Goal: Use online tool/utility: Utilize a website feature to perform a specific function

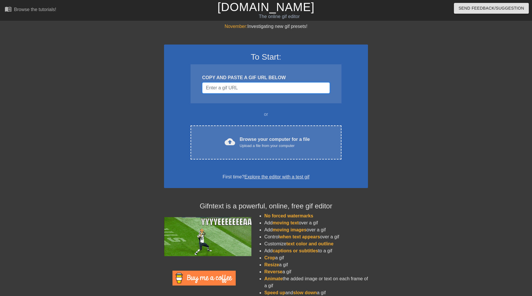
click at [230, 92] on input "Username" at bounding box center [265, 87] width 127 height 11
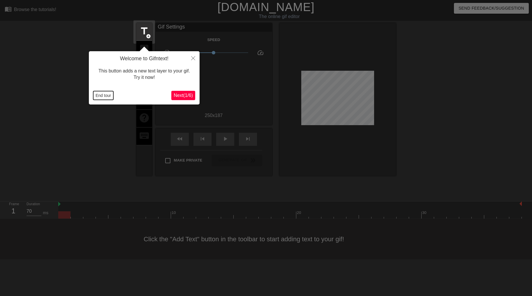
click at [103, 96] on button "End tour" at bounding box center [103, 95] width 20 height 9
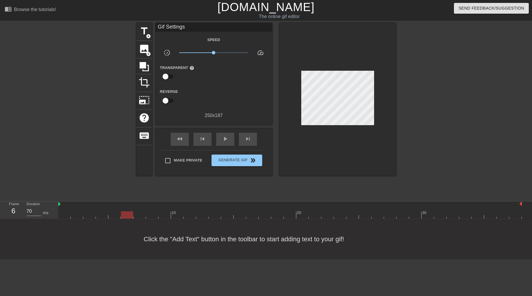
drag, startPoint x: 67, startPoint y: 216, endPoint x: 124, endPoint y: 219, distance: 56.8
click at [124, 219] on div "menu_book Browse the tutorials! [DOMAIN_NAME] The online gif editor Send Feedba…" at bounding box center [266, 129] width 532 height 259
click at [144, 51] on span "image" at bounding box center [144, 48] width 11 height 11
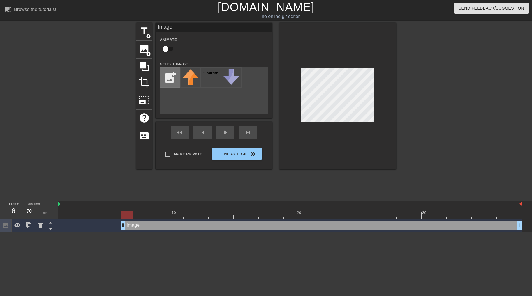
click at [169, 82] on input "file" at bounding box center [170, 78] width 20 height 20
click at [170, 81] on input "file" at bounding box center [170, 78] width 20 height 20
click at [168, 82] on input "file" at bounding box center [170, 78] width 20 height 20
type input "C:\fakepath\mehanr_pt.jpg"
click at [192, 85] on img at bounding box center [190, 80] width 16 height 22
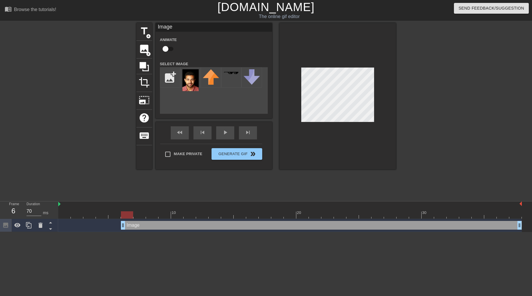
click at [374, 94] on div at bounding box center [337, 96] width 116 height 146
drag, startPoint x: 170, startPoint y: 48, endPoint x: 178, endPoint y: 70, distance: 23.5
click at [170, 48] on input "checkbox" at bounding box center [165, 48] width 33 height 11
checkbox input "true"
drag, startPoint x: 128, startPoint y: 216, endPoint x: 138, endPoint y: 217, distance: 9.9
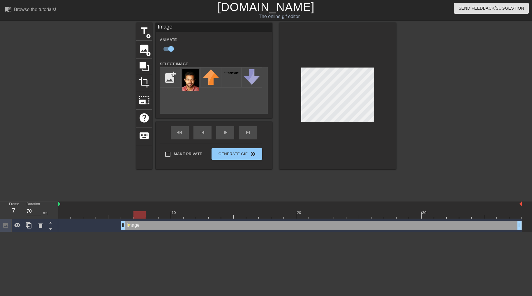
click at [138, 217] on div at bounding box center [139, 214] width 12 height 7
drag, startPoint x: 139, startPoint y: 217, endPoint x: 148, endPoint y: 217, distance: 9.3
click at [148, 217] on div at bounding box center [152, 214] width 12 height 7
drag, startPoint x: 153, startPoint y: 215, endPoint x: 164, endPoint y: 216, distance: 10.8
click at [164, 216] on div at bounding box center [164, 214] width 12 height 7
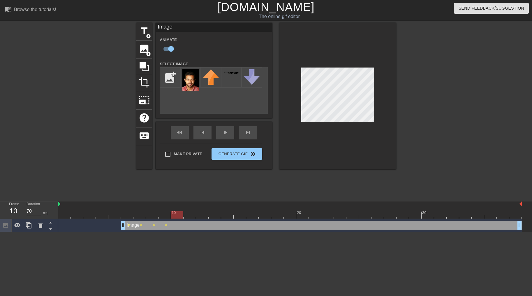
drag, startPoint x: 168, startPoint y: 214, endPoint x: 280, endPoint y: 132, distance: 139.0
click at [176, 215] on div at bounding box center [177, 214] width 12 height 7
drag, startPoint x: 181, startPoint y: 217, endPoint x: 190, endPoint y: 217, distance: 9.0
click at [190, 217] on div at bounding box center [189, 214] width 12 height 7
drag, startPoint x: 190, startPoint y: 216, endPoint x: 199, endPoint y: 217, distance: 9.7
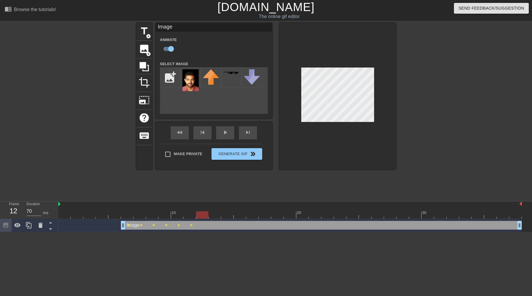
click at [199, 217] on div at bounding box center [202, 214] width 12 height 7
drag, startPoint x: 203, startPoint y: 216, endPoint x: 222, endPoint y: 217, distance: 18.1
click at [222, 217] on div at bounding box center [227, 214] width 12 height 7
drag, startPoint x: 228, startPoint y: 214, endPoint x: 240, endPoint y: 214, distance: 12.2
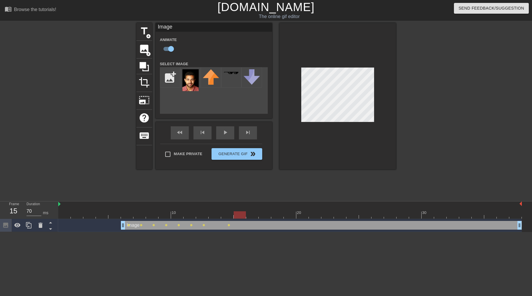
click at [240, 214] on div at bounding box center [239, 214] width 12 height 7
drag, startPoint x: 242, startPoint y: 215, endPoint x: 264, endPoint y: 216, distance: 21.9
click at [264, 216] on div at bounding box center [264, 214] width 12 height 7
drag, startPoint x: 264, startPoint y: 216, endPoint x: 273, endPoint y: 217, distance: 9.4
click at [273, 217] on div at bounding box center [277, 214] width 12 height 7
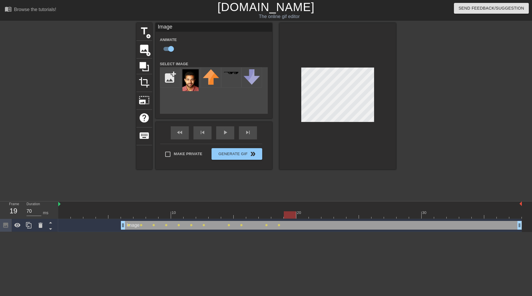
drag, startPoint x: 279, startPoint y: 216, endPoint x: 290, endPoint y: 216, distance: 10.5
click at [290, 216] on div at bounding box center [290, 214] width 12 height 7
drag, startPoint x: 293, startPoint y: 217, endPoint x: 299, endPoint y: 217, distance: 6.1
click at [299, 217] on div at bounding box center [302, 214] width 12 height 7
drag, startPoint x: 301, startPoint y: 215, endPoint x: 343, endPoint y: 217, distance: 41.7
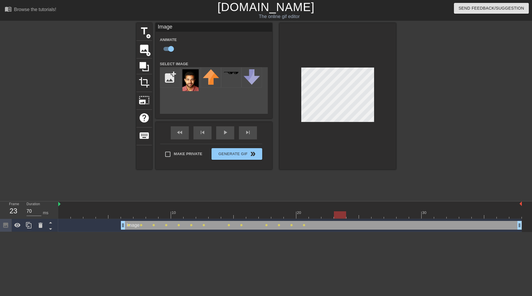
click at [343, 217] on div at bounding box center [340, 214] width 12 height 7
drag, startPoint x: 341, startPoint y: 213, endPoint x: 463, endPoint y: 218, distance: 121.2
click at [464, 219] on div "10 20 30 Image drag_handle drag_handle lens lens lens lens lens lens lens lens …" at bounding box center [294, 216] width 473 height 31
click at [224, 137] on div "play_arrow" at bounding box center [225, 132] width 18 height 13
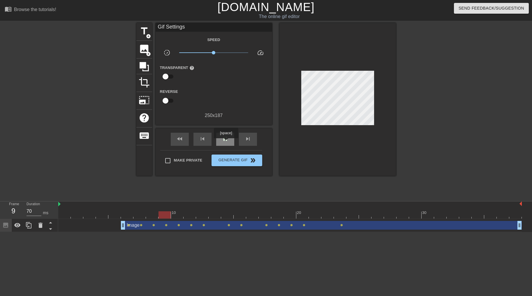
click at [226, 142] on span "pause" at bounding box center [225, 138] width 7 height 7
drag, startPoint x: 162, startPoint y: 214, endPoint x: 66, endPoint y: 215, distance: 95.8
click at [66, 216] on div at bounding box center [64, 214] width 12 height 7
click at [145, 31] on span "title" at bounding box center [144, 31] width 11 height 11
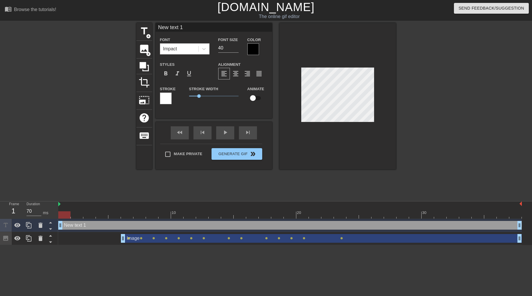
scroll to position [0, 1]
type input "N"
type textarea "N"
type input "N"
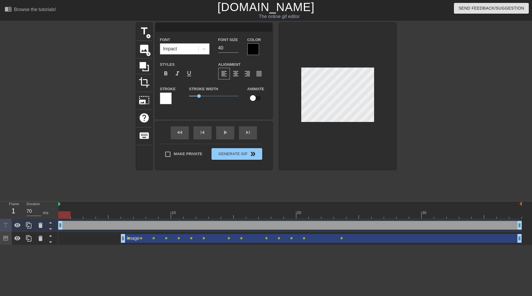
type textarea "N"
type input "NP"
type textarea "NP"
type input "NPA"
type textarea "NPA"
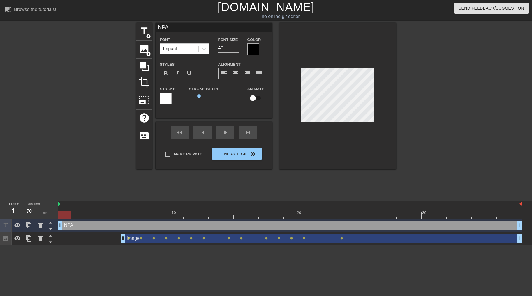
click at [339, 122] on div at bounding box center [337, 96] width 116 height 146
drag, startPoint x: 64, startPoint y: 214, endPoint x: 151, endPoint y: 219, distance: 87.8
click at [151, 219] on div "10 20 30 NPA drag_handle drag_handle Image drag_handle drag_handle lens lens le…" at bounding box center [294, 223] width 473 height 44
drag, startPoint x: 153, startPoint y: 215, endPoint x: 199, endPoint y: 216, distance: 46.9
click at [199, 216] on div at bounding box center [202, 214] width 12 height 7
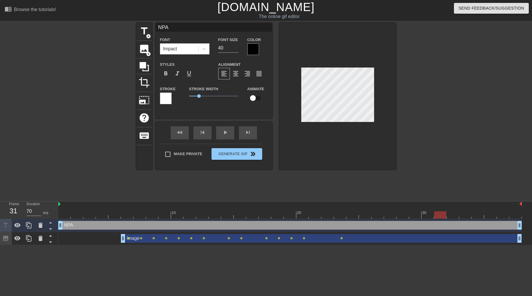
drag, startPoint x: 203, startPoint y: 217, endPoint x: 435, endPoint y: 217, distance: 231.1
click at [435, 217] on div at bounding box center [440, 214] width 12 height 7
drag, startPoint x: 441, startPoint y: 215, endPoint x: 451, endPoint y: 218, distance: 10.6
click at [451, 218] on div at bounding box center [452, 214] width 12 height 7
click at [223, 134] on div "fast_rewind skip_previous play_arrow skip_next" at bounding box center [213, 133] width 95 height 22
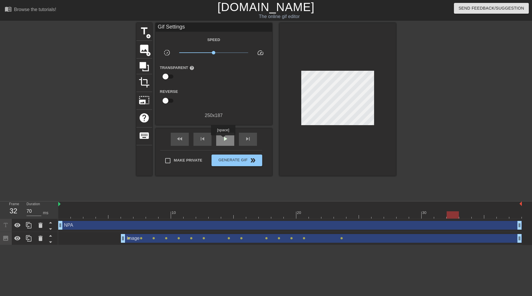
click at [224, 141] on span "play_arrow" at bounding box center [225, 138] width 7 height 7
click at [224, 141] on span "pause" at bounding box center [225, 138] width 7 height 7
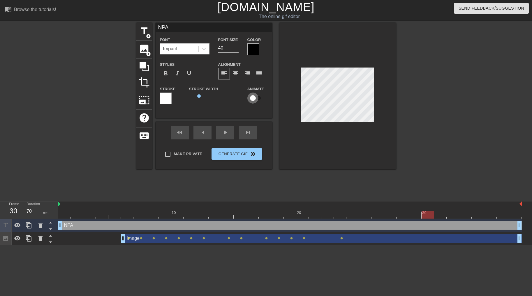
click at [256, 100] on input "checkbox" at bounding box center [252, 98] width 33 height 11
checkbox input "true"
drag, startPoint x: 419, startPoint y: 214, endPoint x: 70, endPoint y: 215, distance: 349.6
click at [56, 218] on div "Frame 1 Duration 70 ms 10 20 30 NPA drag_handle drag_handle lens Image drag_han…" at bounding box center [266, 223] width 532 height 44
drag, startPoint x: 64, startPoint y: 216, endPoint x: 148, endPoint y: 218, distance: 84.1
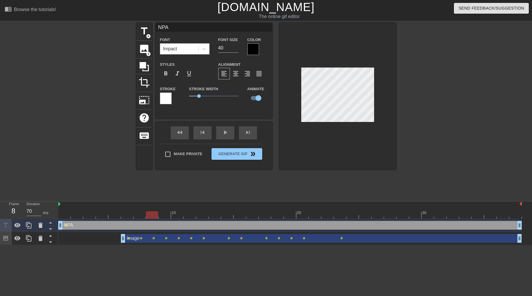
click at [148, 218] on div at bounding box center [152, 214] width 12 height 7
drag, startPoint x: 154, startPoint y: 216, endPoint x: 190, endPoint y: 217, distance: 36.1
click at [190, 217] on div at bounding box center [189, 214] width 12 height 7
drag, startPoint x: 190, startPoint y: 214, endPoint x: 207, endPoint y: 215, distance: 17.2
click at [207, 215] on div at bounding box center [202, 214] width 12 height 7
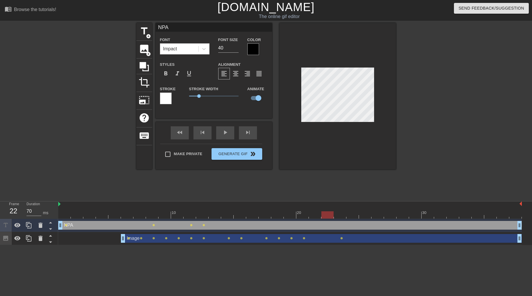
drag, startPoint x: 202, startPoint y: 215, endPoint x: 322, endPoint y: 218, distance: 119.7
click at [321, 218] on div at bounding box center [327, 214] width 12 height 7
drag, startPoint x: 329, startPoint y: 215, endPoint x: 406, endPoint y: 175, distance: 86.6
click at [459, 217] on div at bounding box center [465, 214] width 12 height 7
drag, startPoint x: 466, startPoint y: 216, endPoint x: 513, endPoint y: 215, distance: 46.3
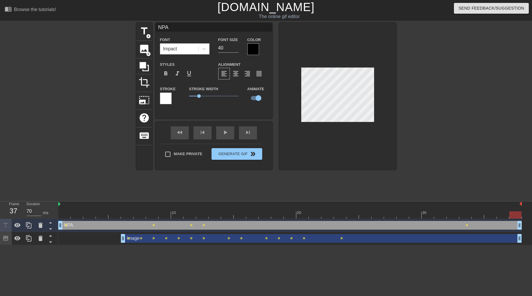
click at [513, 215] on div at bounding box center [515, 214] width 12 height 7
click at [226, 135] on div "fast_rewind skip_previous play_arrow skip_next" at bounding box center [213, 133] width 95 height 22
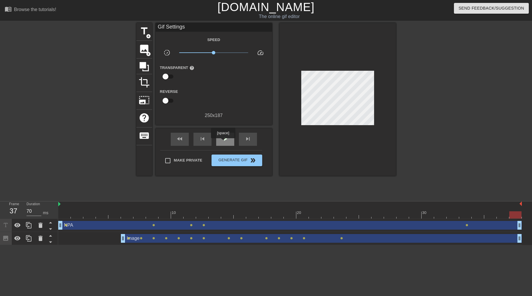
click at [224, 142] on span "play_arrow" at bounding box center [225, 138] width 7 height 7
click at [239, 166] on button "Generate Gif double_arrow" at bounding box center [236, 161] width 50 height 12
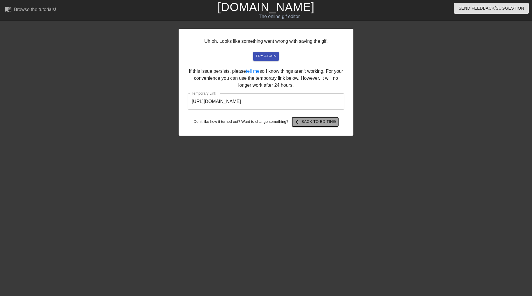
click at [317, 125] on span "arrow_back Back to Editing" at bounding box center [315, 121] width 42 height 7
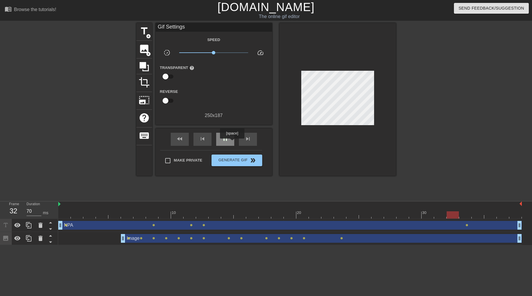
click at [233, 142] on div "pause" at bounding box center [225, 139] width 18 height 13
drag, startPoint x: 477, startPoint y: 216, endPoint x: 65, endPoint y: 222, distance: 411.9
click at [63, 224] on div "10 20 30 NPA drag_handle drag_handle lens lens lens lens lens Image drag_handle…" at bounding box center [294, 223] width 473 height 44
click at [237, 164] on span "Generate Gif double_arrow" at bounding box center [237, 160] width 46 height 7
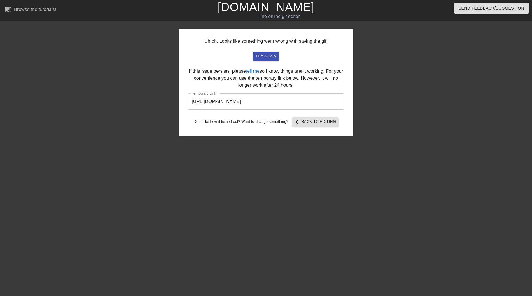
click at [280, 109] on input "[URL][DOMAIN_NAME]" at bounding box center [265, 101] width 157 height 16
